Goal: Obtain resource: Download file/media

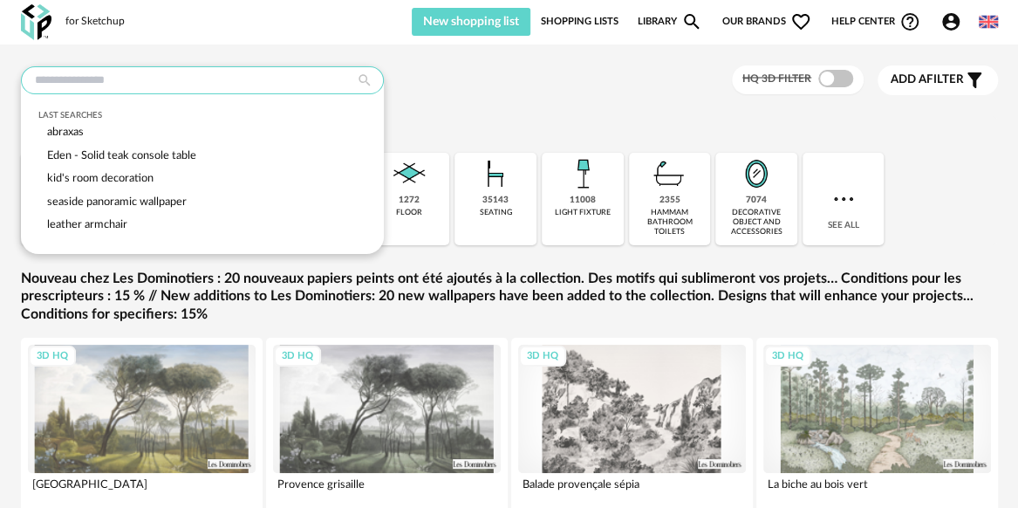
click at [210, 66] on input "text" at bounding box center [202, 80] width 363 height 28
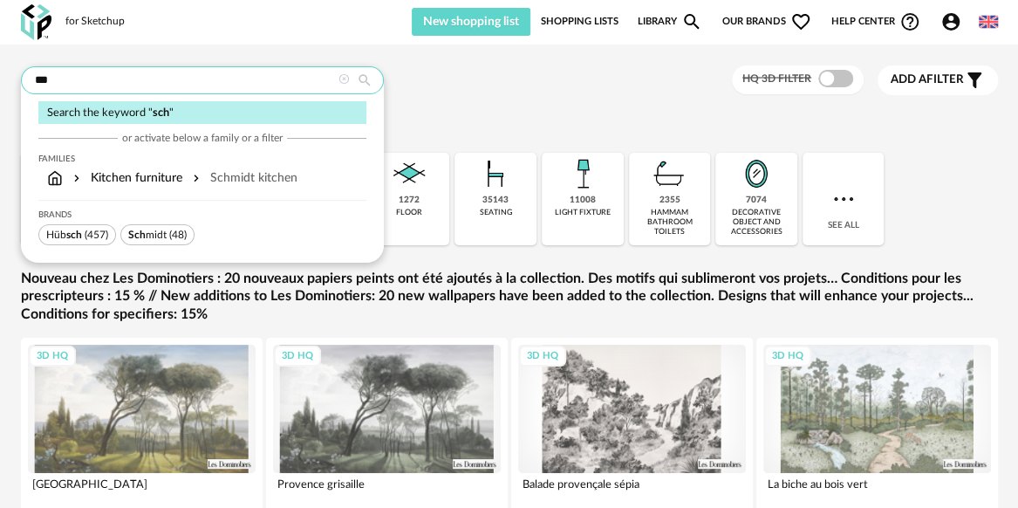
type input "***"
click at [163, 238] on span "Sch midt" at bounding box center [147, 234] width 38 height 10
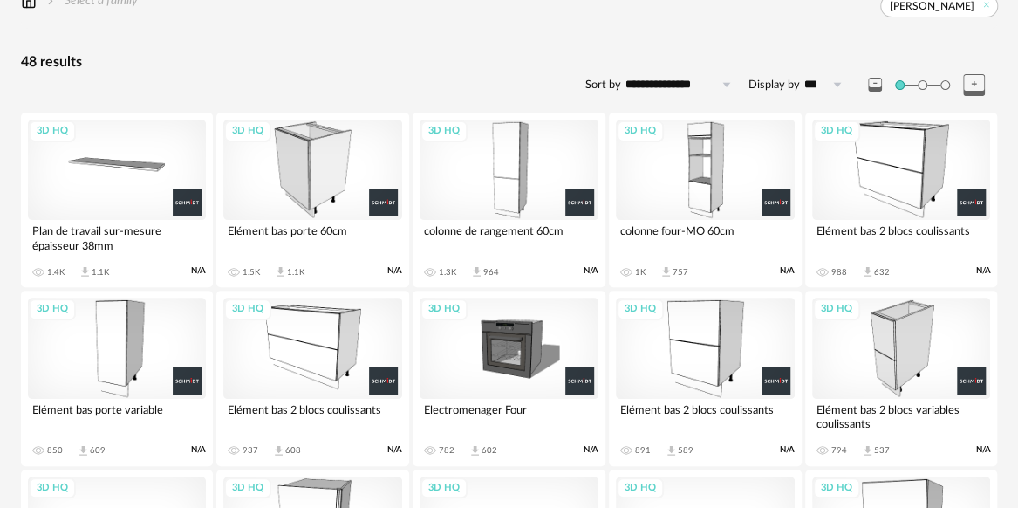
scroll to position [145, 0]
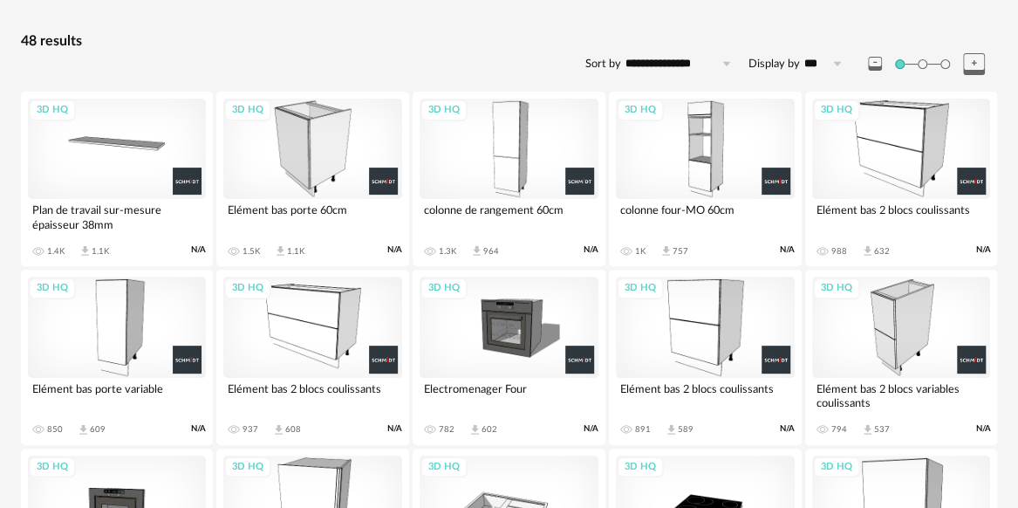
click at [147, 336] on div "3D HQ" at bounding box center [117, 327] width 179 height 100
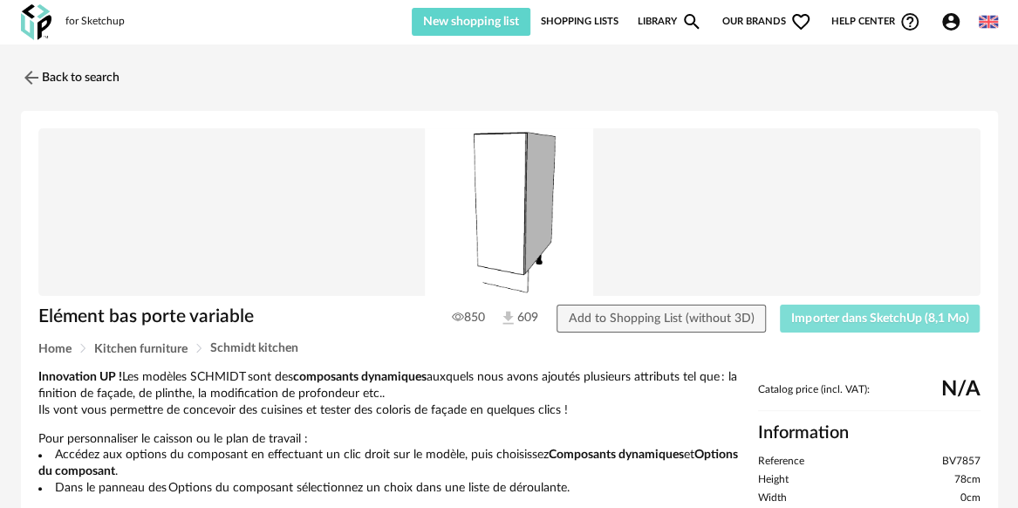
click at [815, 310] on button "Importer dans SketchUp (8,1 Mo)" at bounding box center [880, 319] width 201 height 28
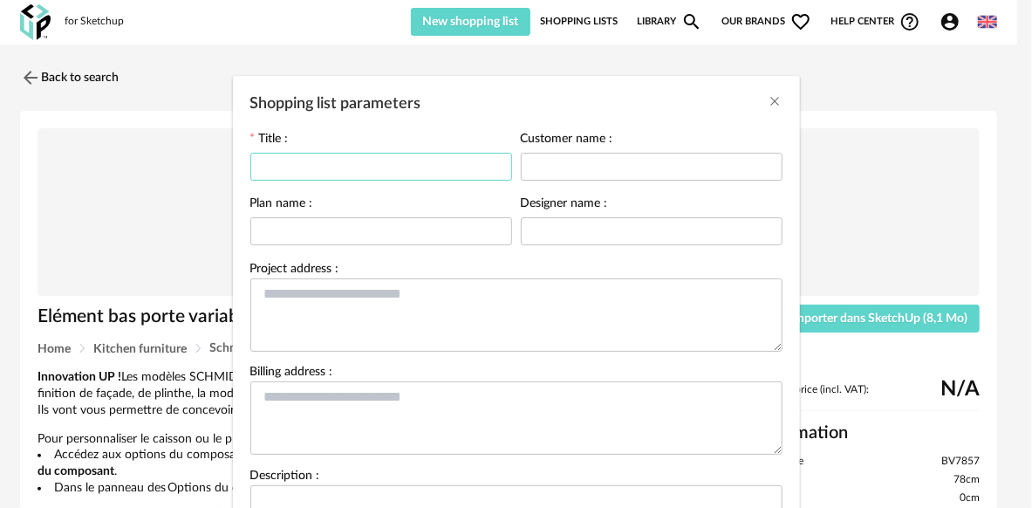
click at [407, 169] on input "Shopping list parameters" at bounding box center [381, 167] width 262 height 28
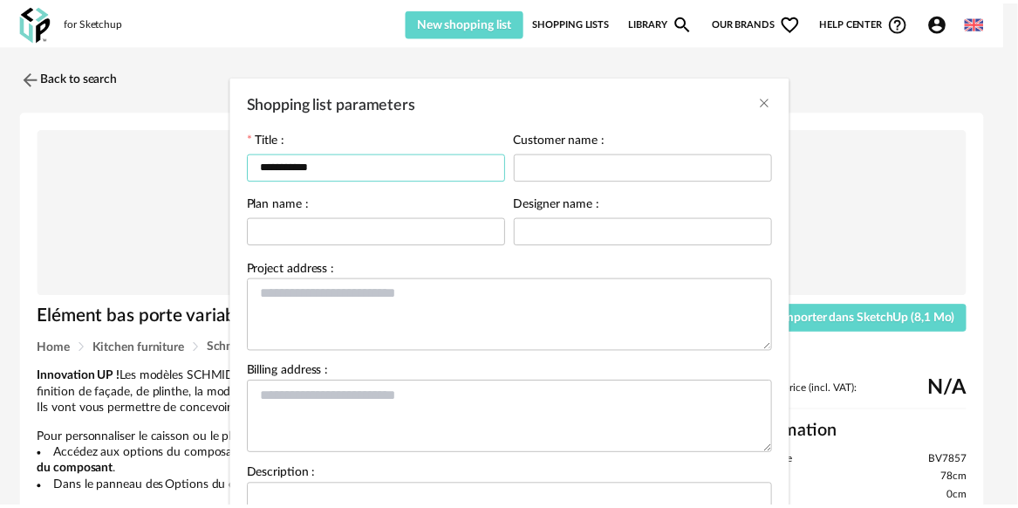
scroll to position [192, 0]
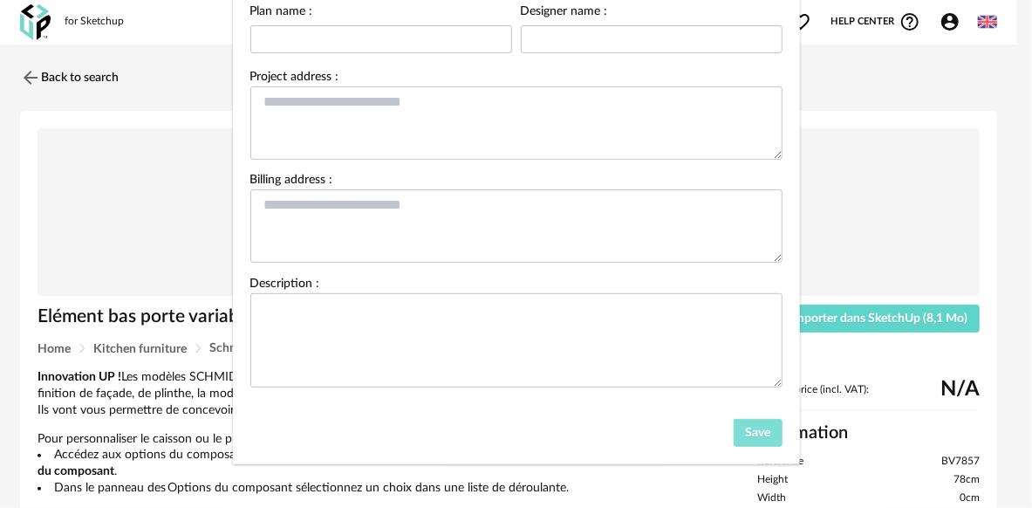
type input "**********"
click at [745, 435] on span "Save" at bounding box center [757, 433] width 25 height 12
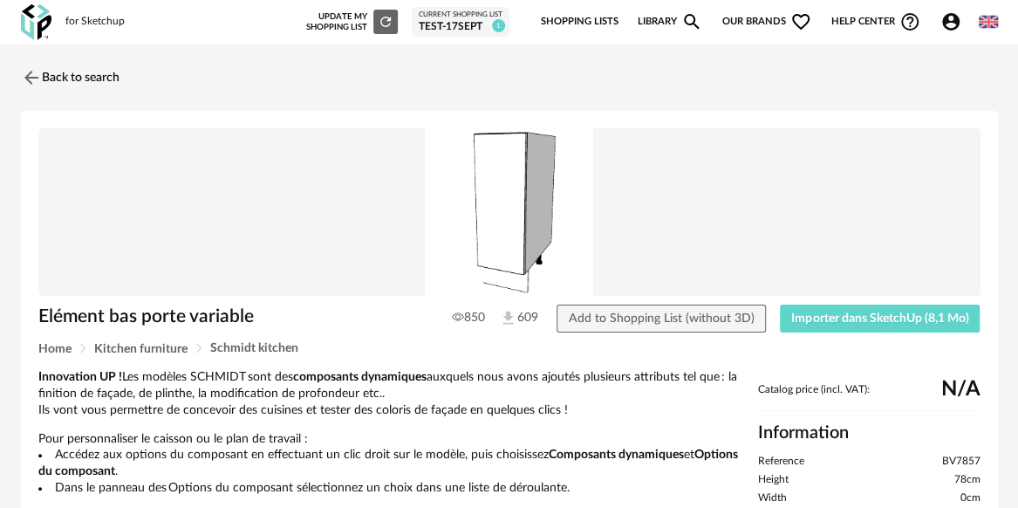
click at [457, 23] on div "Test-17sept" at bounding box center [461, 27] width 84 height 14
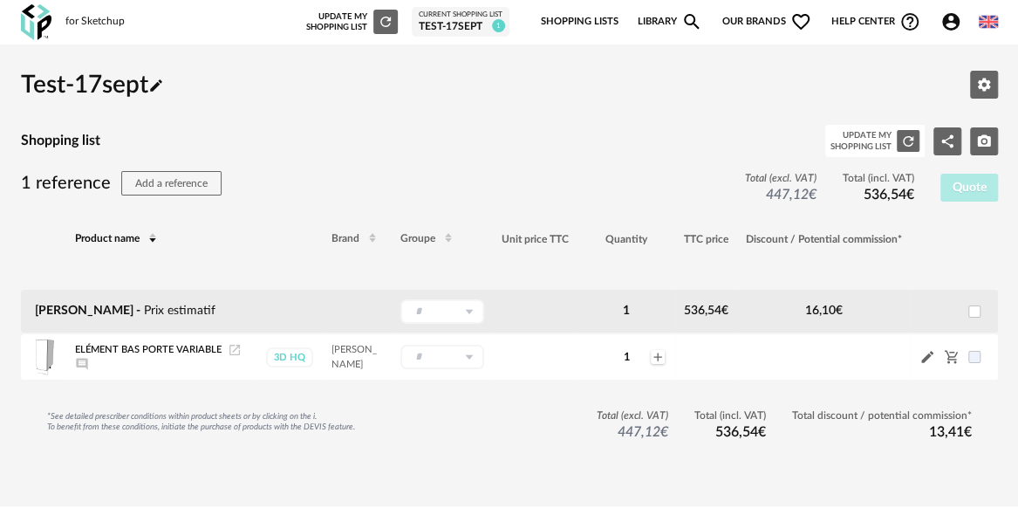
click at [508, 435] on div "*See detailed prescriber conditions within product sheets or by clicking on the…" at bounding box center [496, 424] width 951 height 31
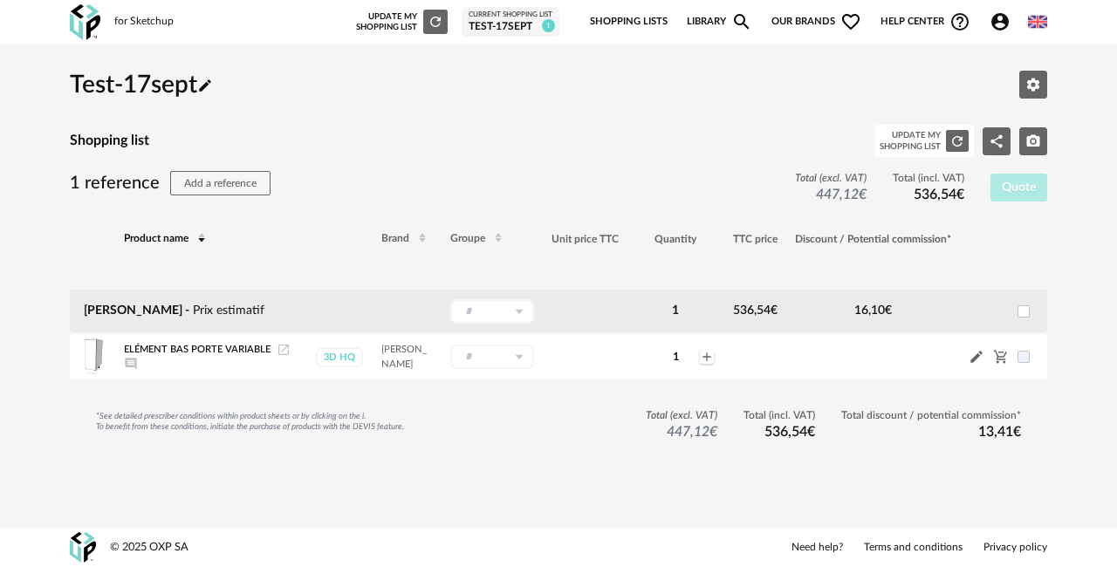
click at [439, 24] on icon "Refresh icon" at bounding box center [436, 22] width 16 height 16
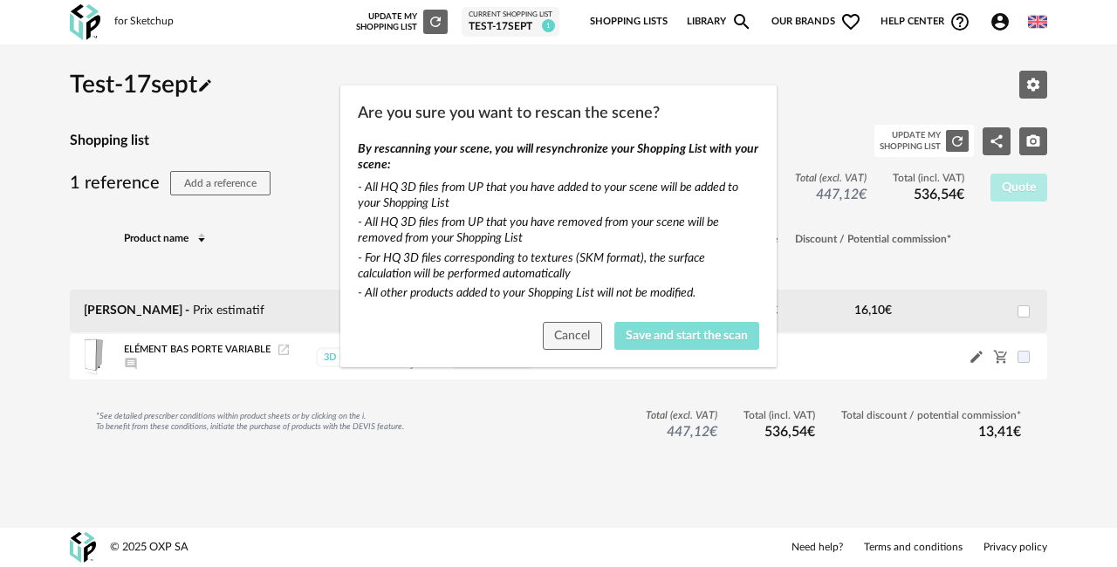
click at [668, 337] on span "Save and start the scan" at bounding box center [687, 336] width 122 height 12
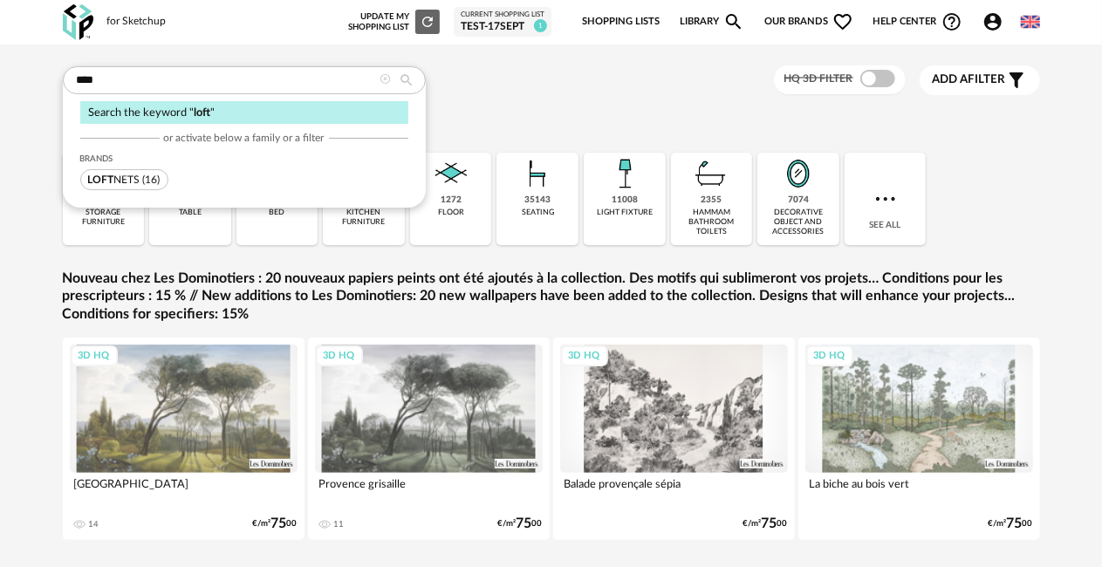
type input "****"
click at [124, 188] on span "LOFT NETS (16)" at bounding box center [124, 179] width 88 height 21
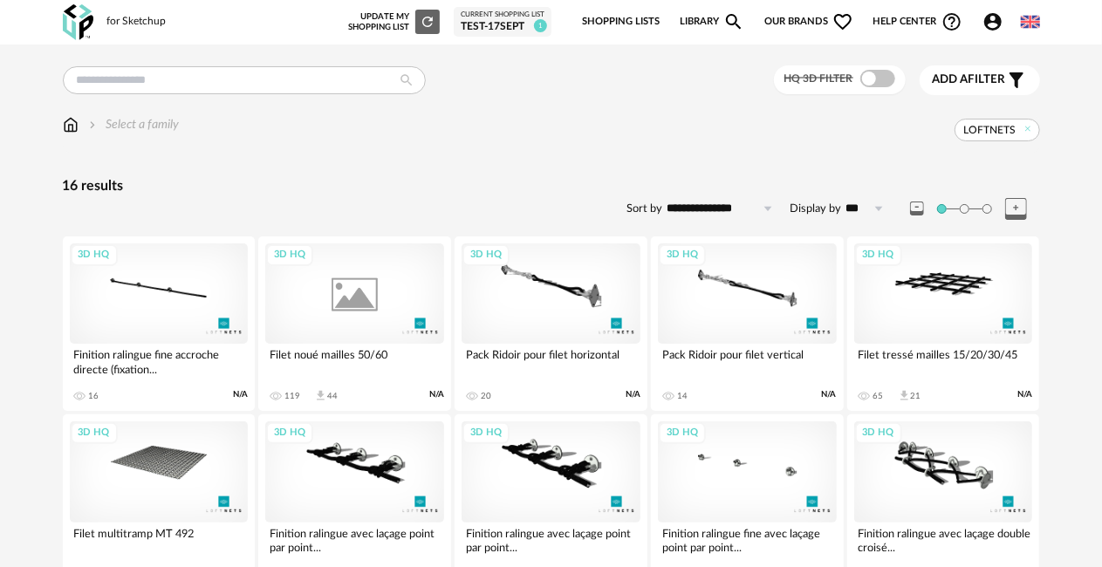
click at [379, 304] on div "3D HQ" at bounding box center [354, 293] width 179 height 100
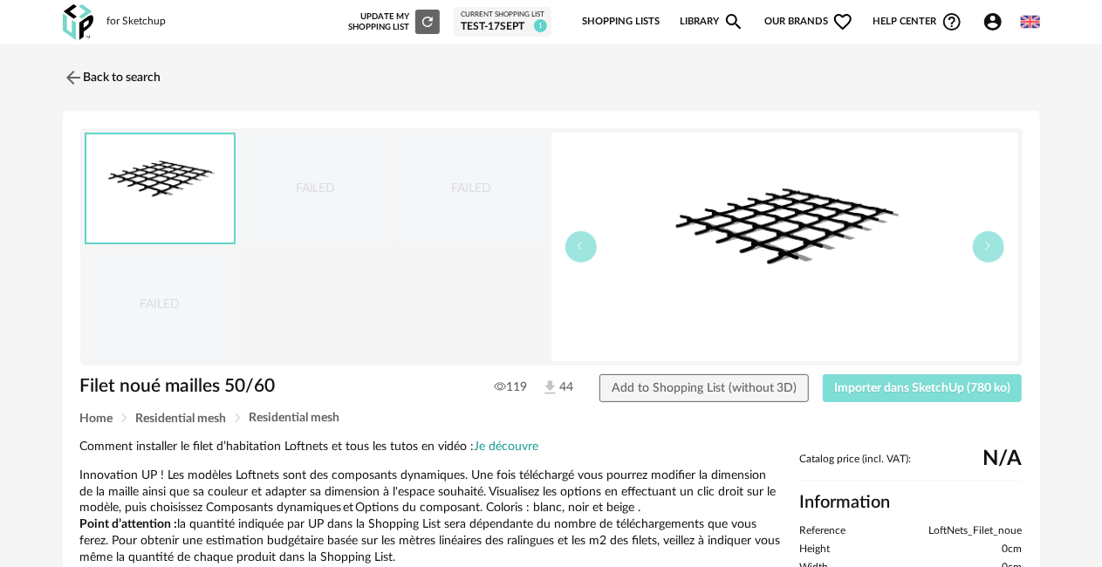
click at [855, 391] on span "Importer dans SketchUp (780 ko)" at bounding box center [922, 388] width 176 height 12
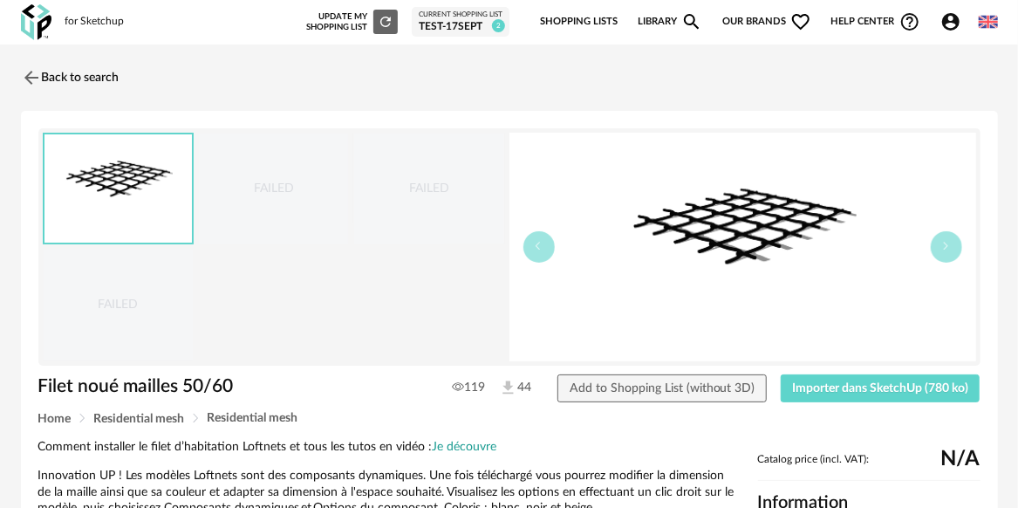
click at [468, 26] on div "Test-17sept" at bounding box center [461, 27] width 84 height 14
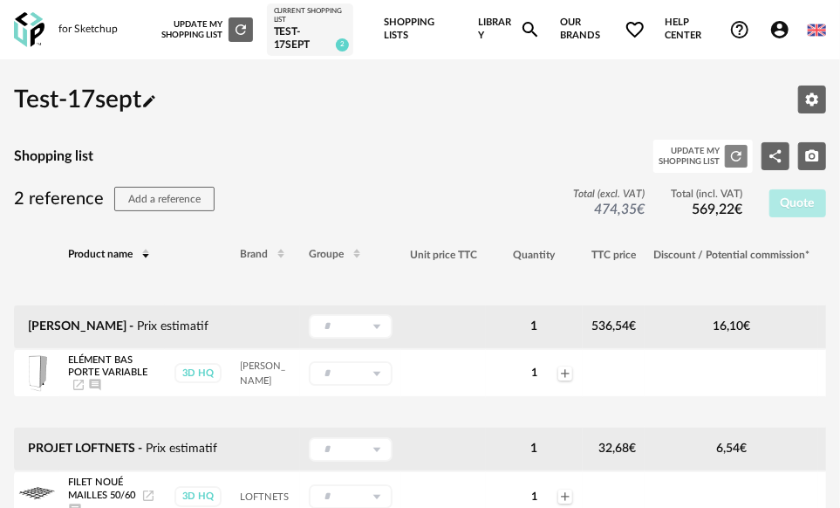
click at [735, 155] on icon "Refresh icon" at bounding box center [737, 156] width 16 height 16
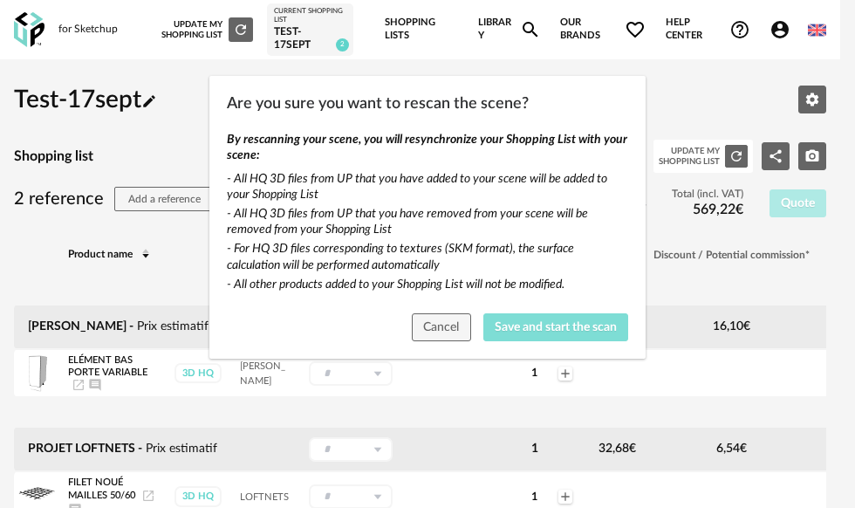
click at [558, 330] on span "Save and start the scan" at bounding box center [556, 327] width 122 height 12
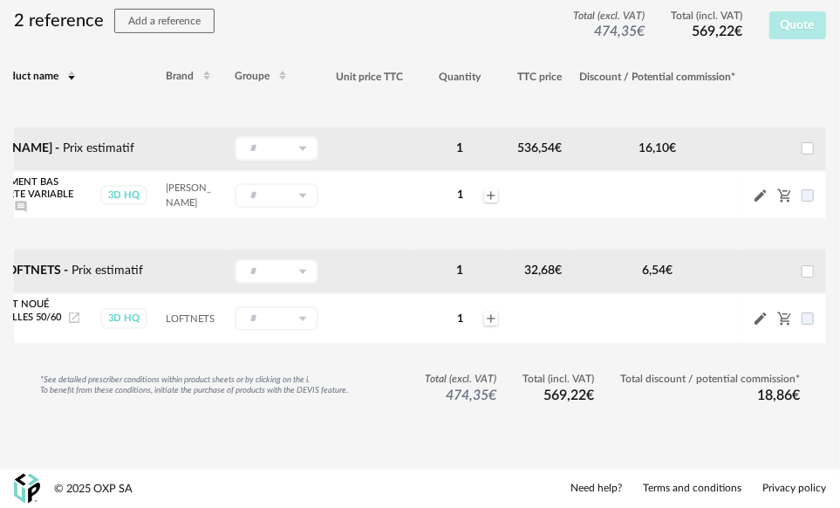
scroll to position [0, 78]
click at [799, 312] on span at bounding box center [804, 318] width 12 height 12
click at [801, 189] on span at bounding box center [804, 195] width 12 height 12
